Goal: Task Accomplishment & Management: Manage account settings

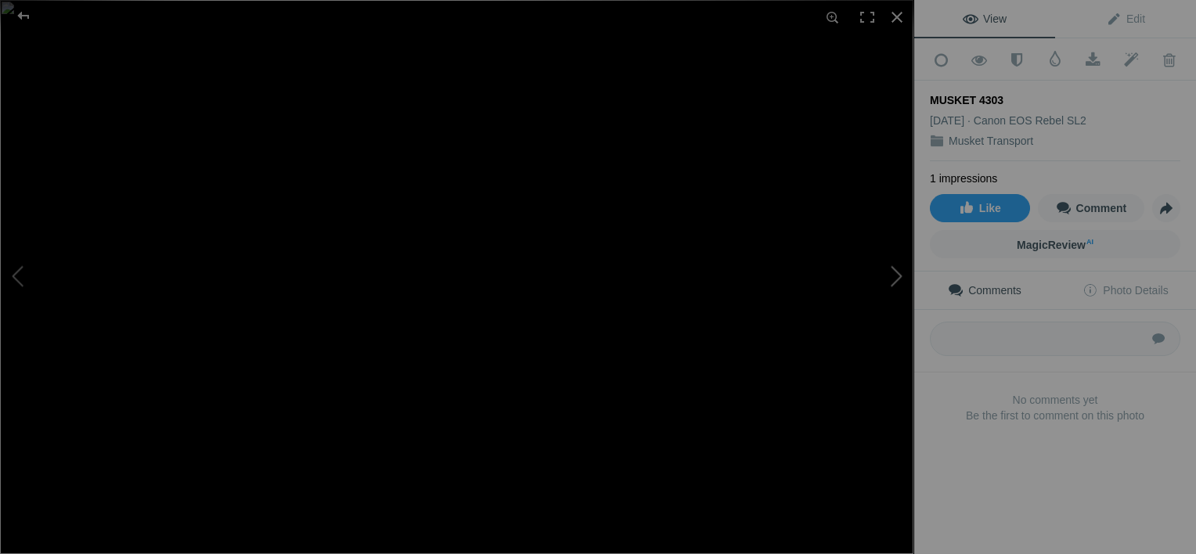
click at [897, 275] on button at bounding box center [855, 278] width 117 height 200
click at [1126, 13] on span "Edit" at bounding box center [1125, 19] width 39 height 13
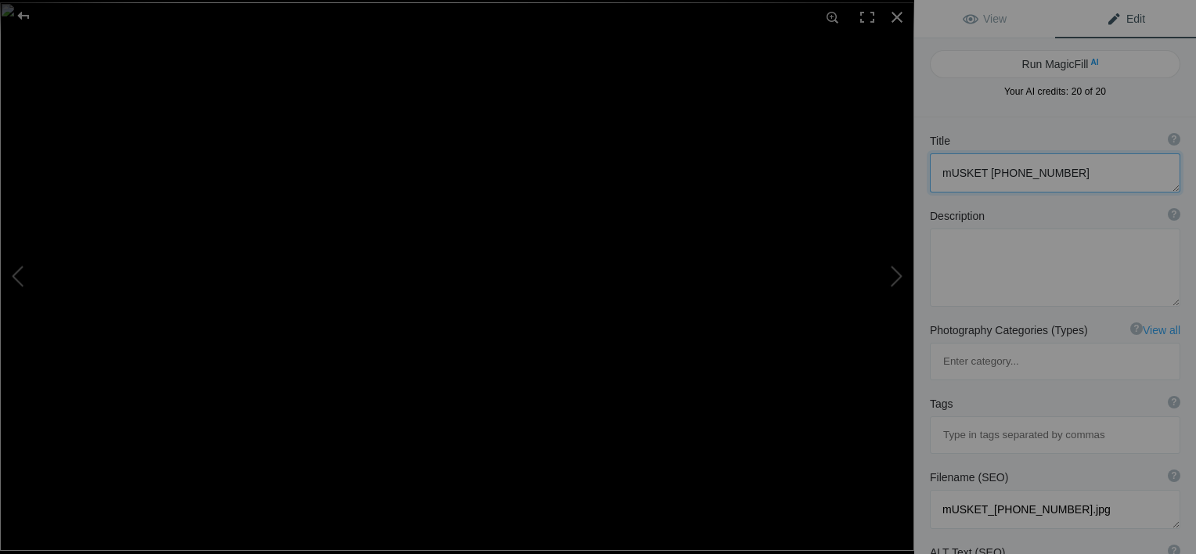
drag, startPoint x: 942, startPoint y: 166, endPoint x: 954, endPoint y: 175, distance: 15.0
click at [954, 175] on textarea at bounding box center [1055, 172] width 250 height 39
click at [892, 272] on button at bounding box center [855, 278] width 117 height 200
type textarea "MUSKET 4822 -08-15-25"
type textarea "MUSKET_4822_-08-15-25.jpg"
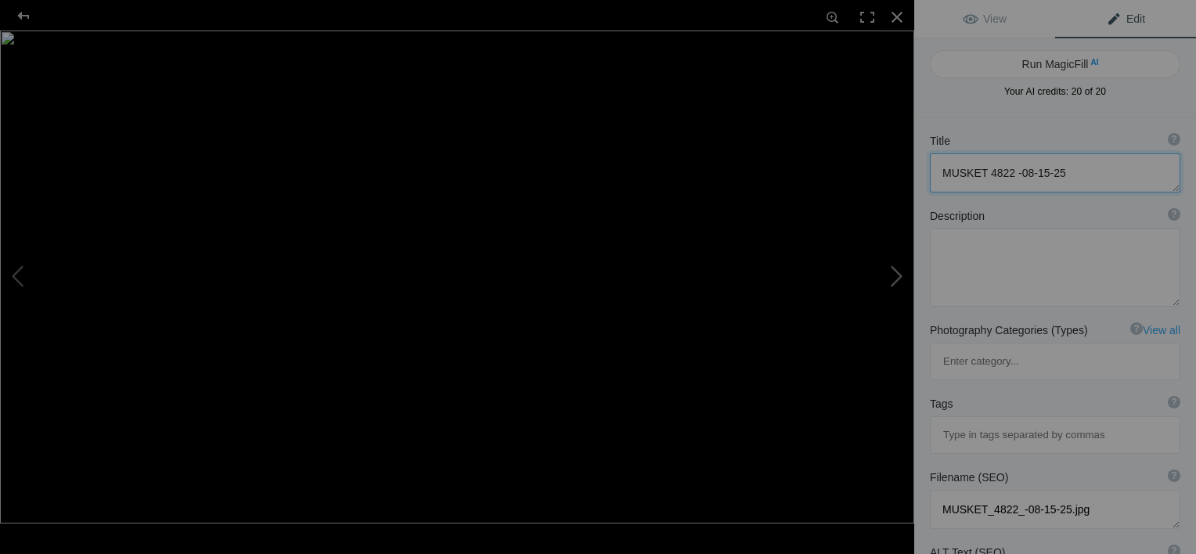
click at [892, 272] on button at bounding box center [855, 278] width 117 height 200
type textarea "Musket 4704 -08-15-25"
type textarea "Musket_4704_-08-15-25.jpg"
click at [892, 272] on button at bounding box center [855, 278] width 117 height 200
type textarea "Musket 4844 -08-15-25"
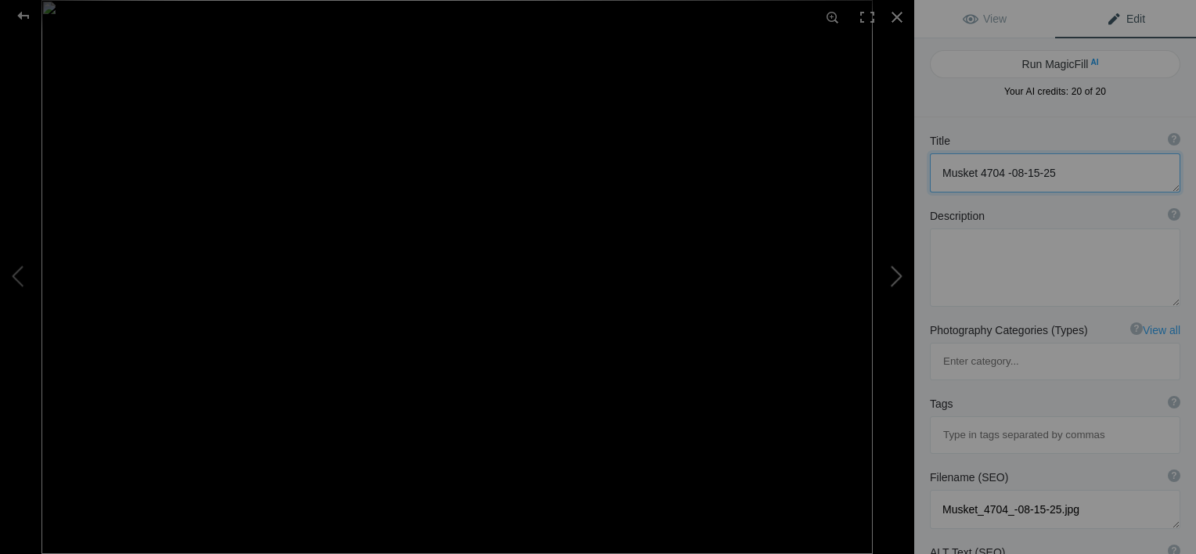
type textarea "Musket_4844_-08-15-25.jpg"
click at [892, 272] on button at bounding box center [855, 278] width 117 height 200
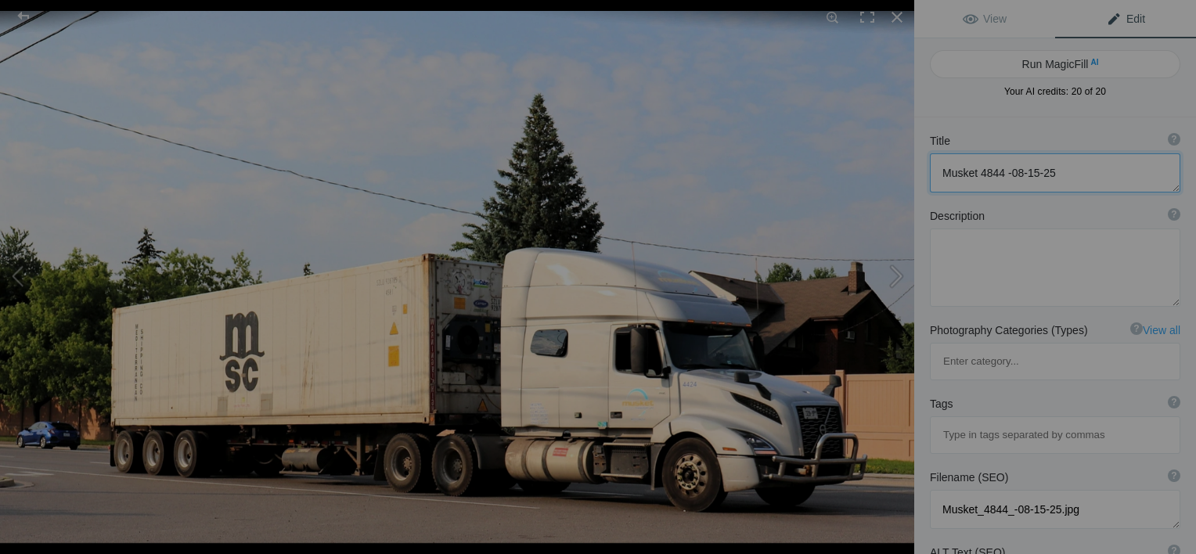
type textarea "Musket 4424"
type textarea "Saturday_7-19-Musket4424.jpg"
click at [892, 272] on button at bounding box center [855, 278] width 117 height 200
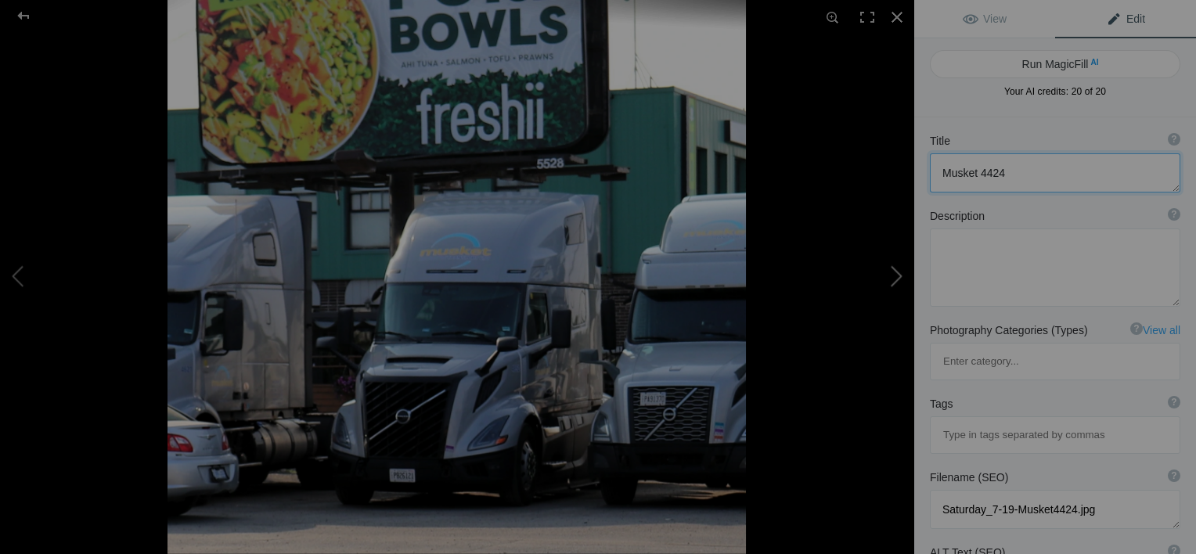
type textarea "Musket All-New Volvo"
type textarea "Musket_All-New_Volvo.jpg"
click at [891, 273] on button at bounding box center [855, 278] width 117 height 200
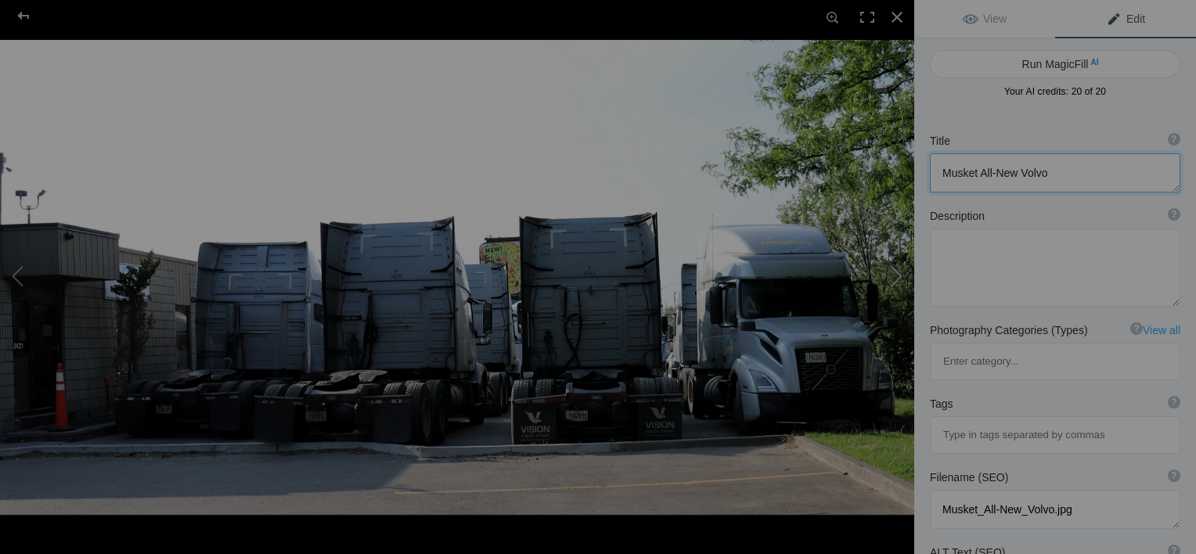
type textarea "Musket Power at the shop [DATE]"
type textarea "Musket_Power_at_the_shop_[DATE].jpg"
click at [891, 273] on button at bounding box center [855, 278] width 117 height 200
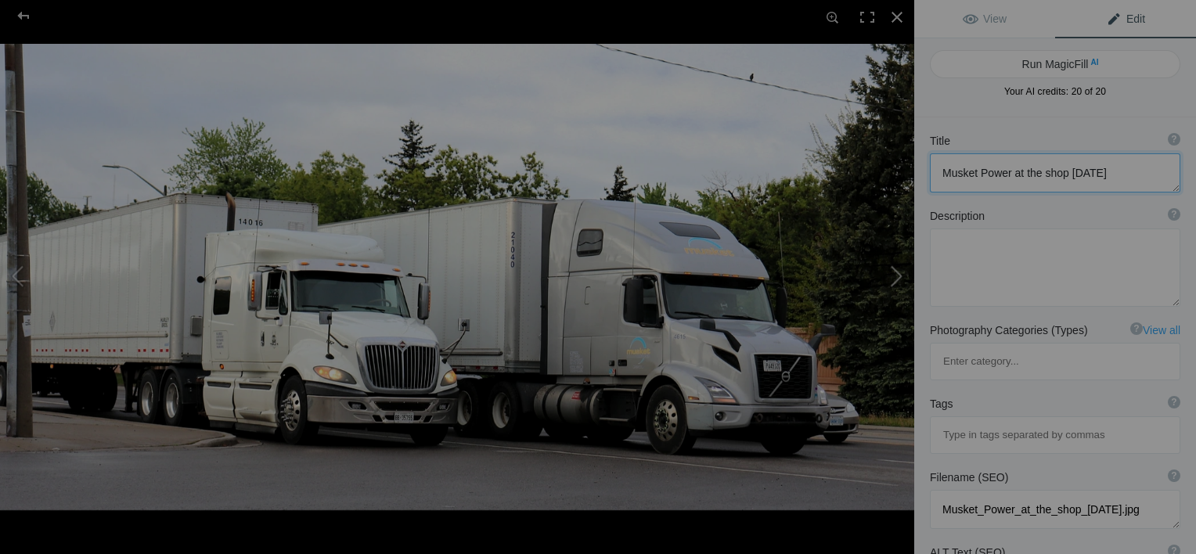
type textarea "Musket 4615"
type textarea "Musket_4615.jpg"
click at [891, 273] on button at bounding box center [855, 278] width 117 height 200
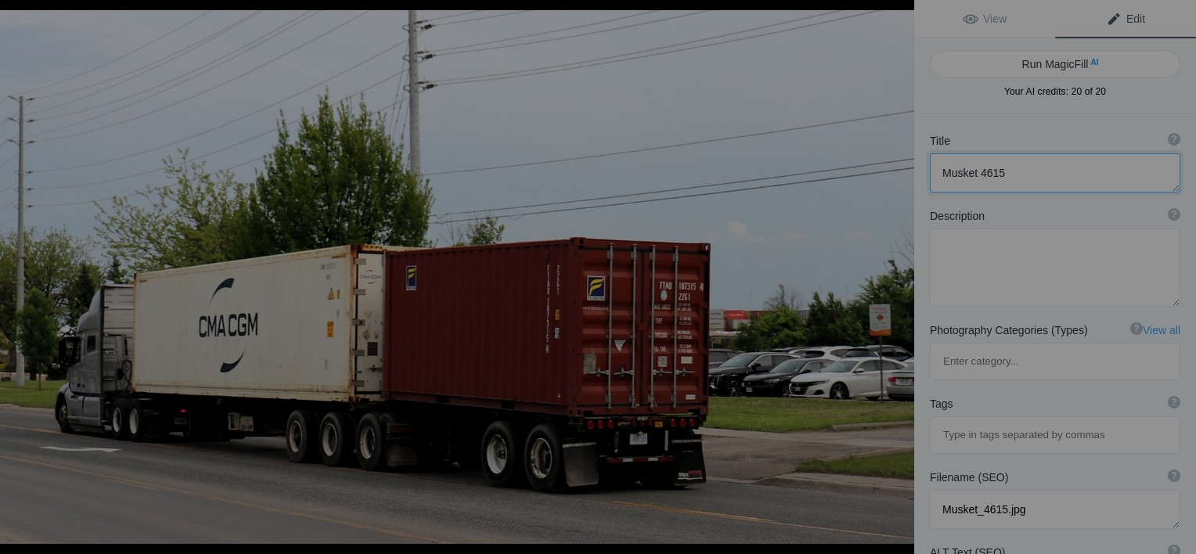
type textarea "musket lcv b train"
type textarea "musket_lcv_b_train.jpg"
click at [891, 273] on button at bounding box center [855, 278] width 117 height 200
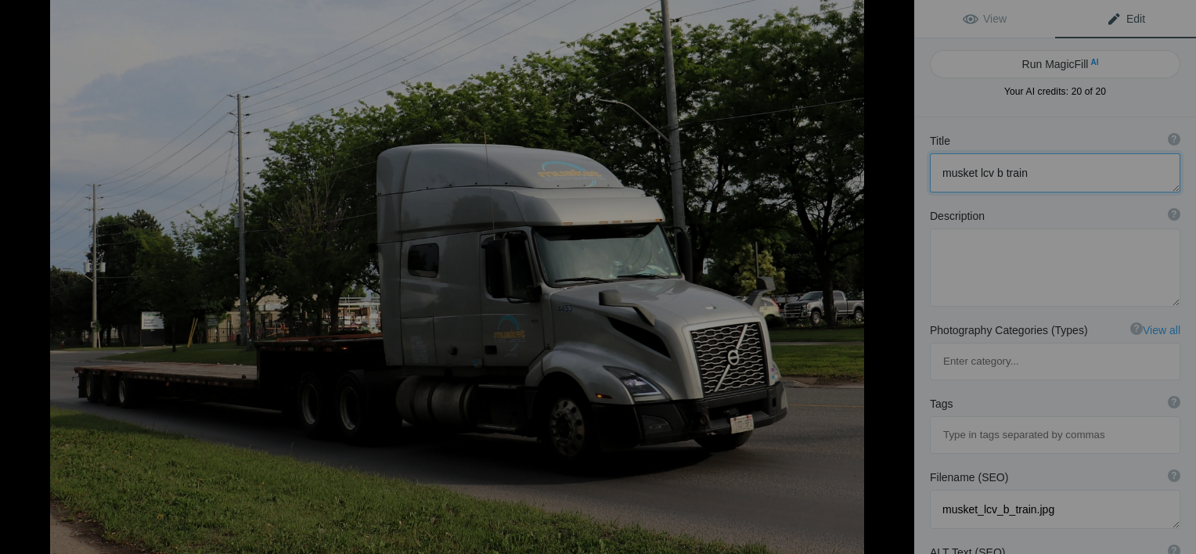
type textarea "[DATE]-Musket Volvo Steppr"
type textarea "[DATE]-Musket_Volvo_Steppr.jpg"
click at [891, 273] on button at bounding box center [855, 278] width 117 height 200
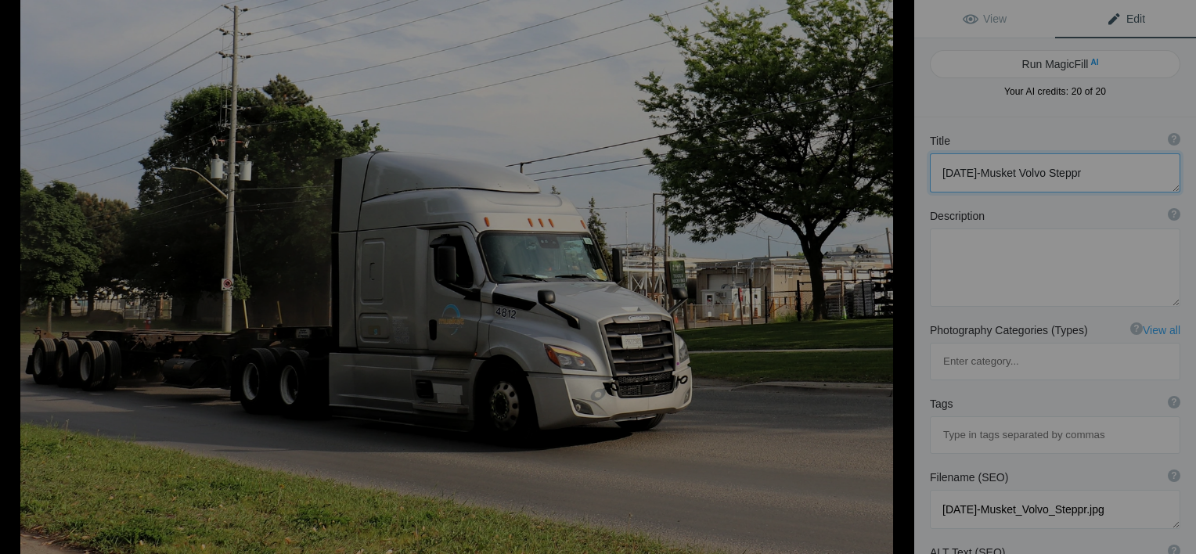
type textarea "[DATE]-Musket F Liner"
type textarea "[DATE]-Musket_F_Liner.jpg"
click at [891, 273] on button at bounding box center [855, 278] width 117 height 200
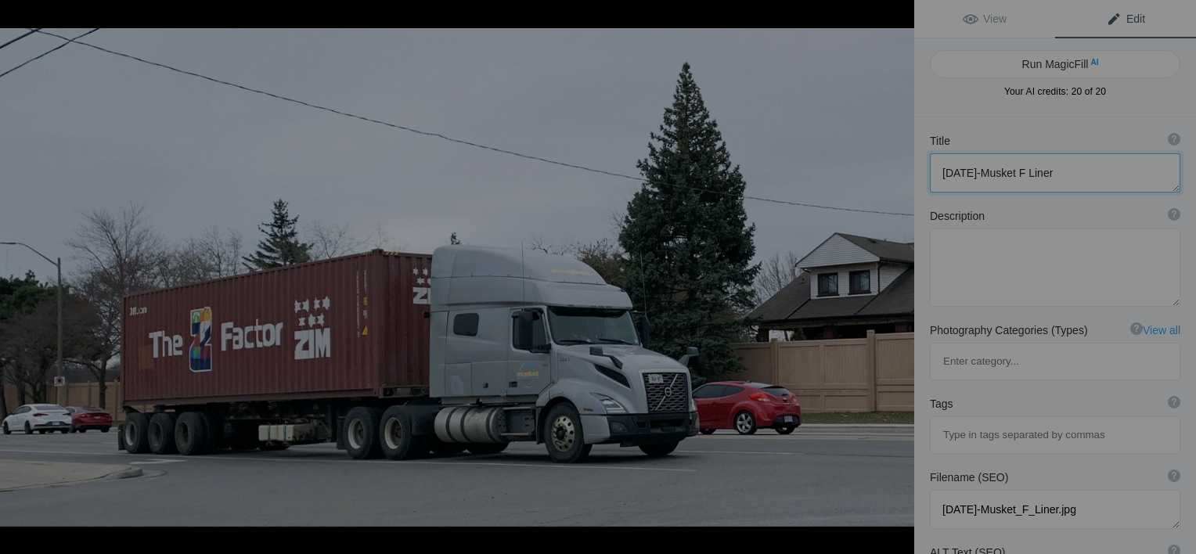
type textarea "Musket ZIM"
type textarea "Musket_ZIM.jpg"
click at [891, 273] on button at bounding box center [855, 278] width 117 height 200
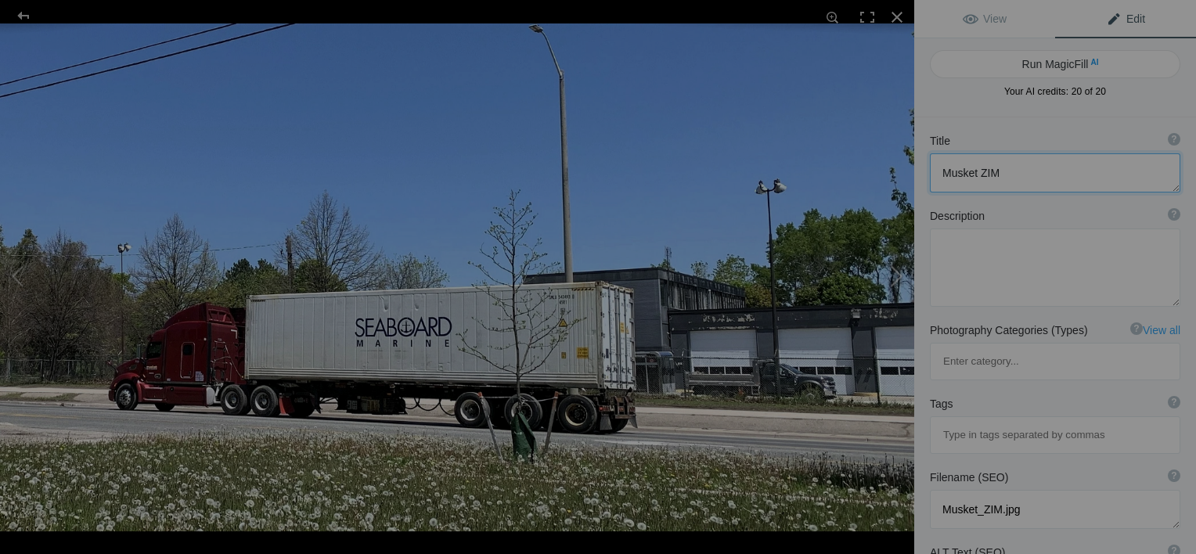
type textarea "Musket Owner Op"
type textarea "Musket_Owner_Op.jpg"
click at [901, 276] on button at bounding box center [855, 278] width 117 height 200
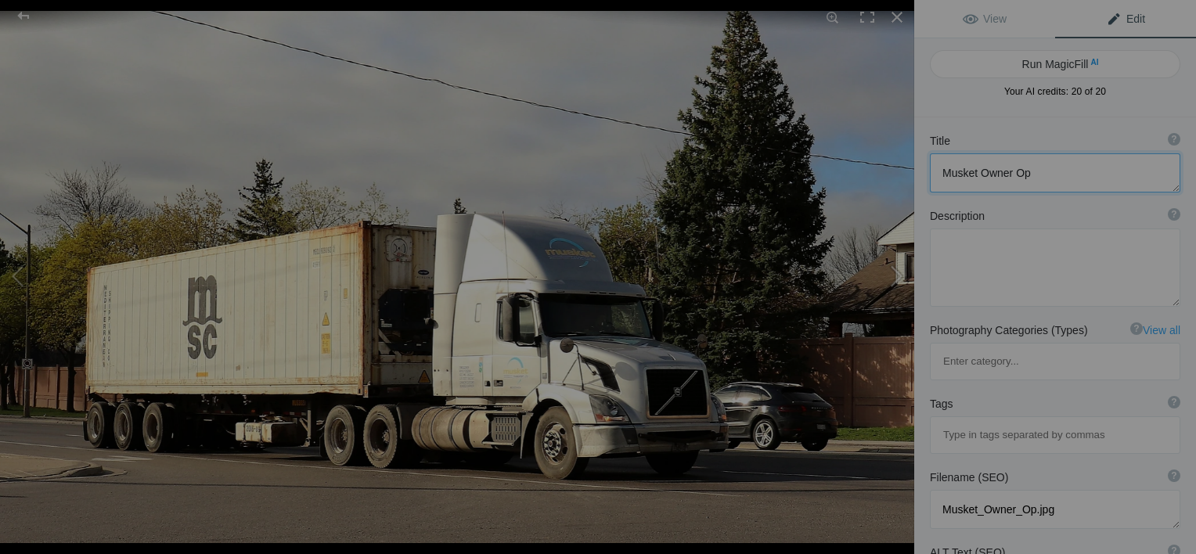
type textarea "Musket_MSC)4_30_25"
type textarea "Musket_MSC)4_30_25.jpg"
click at [898, 307] on button at bounding box center [855, 278] width 117 height 200
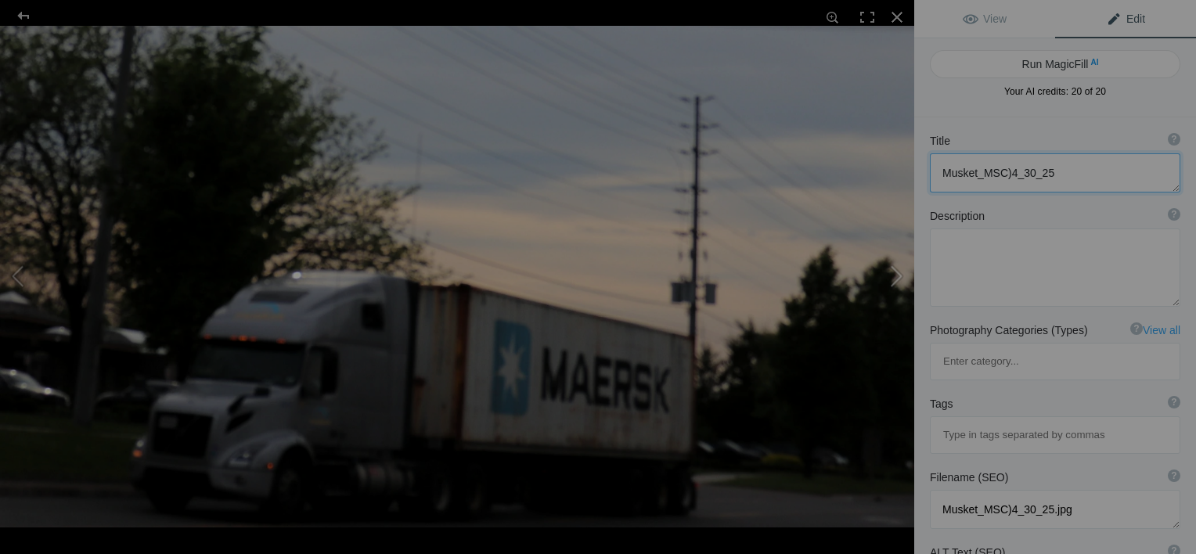
type textarea "[DATE] - Musket Maersk"
type textarea "Friday_-_Musket_Maersk.jpg"
type textarea "[DATE] - Musket Maersk"
